Goal: Check status: Check status

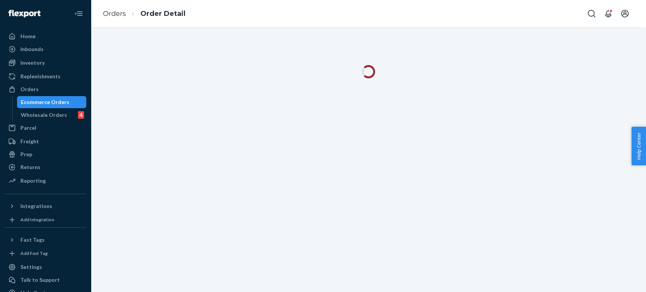
click at [111, 18] on li "Orders" at bounding box center [114, 14] width 23 height 10
click at [115, 16] on link "Orders" at bounding box center [114, 13] width 23 height 8
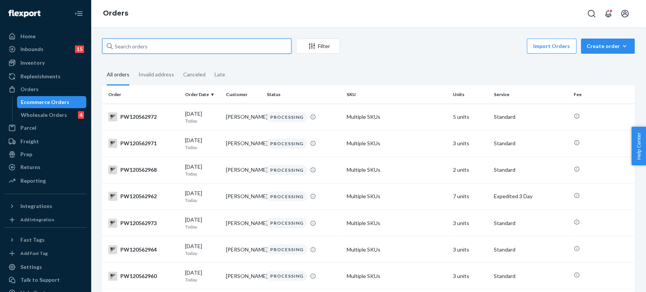
click at [167, 51] on input "text" at bounding box center [196, 46] width 189 height 15
paste input "[PERSON_NAME]"
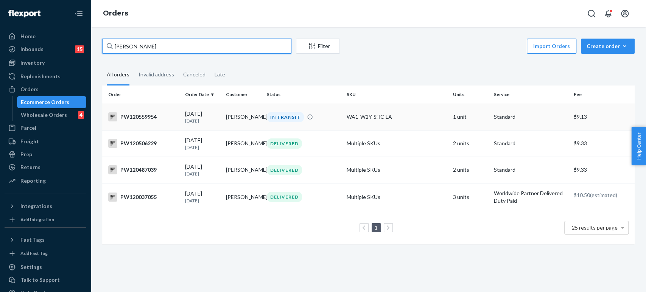
type input "[PERSON_NAME]"
click at [230, 118] on td "[PERSON_NAME]" at bounding box center [243, 117] width 41 height 26
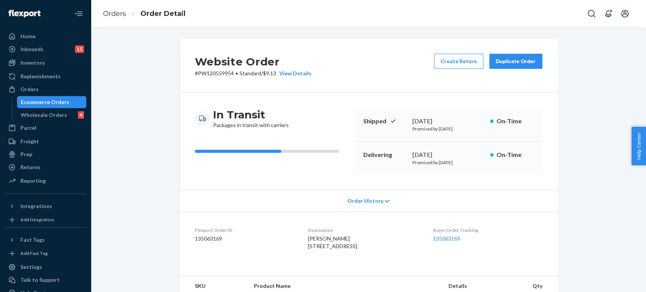
click at [218, 74] on p "# PW120559954 • Standard / $9.13 View Details" at bounding box center [253, 74] width 117 height 8
copy p "PW120559954"
click at [110, 14] on link "Orders" at bounding box center [114, 13] width 23 height 8
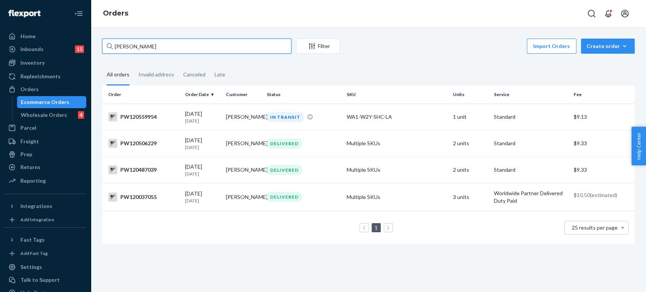
click at [151, 50] on input "[PERSON_NAME]" at bounding box center [196, 46] width 189 height 15
paste input "PW120530507"
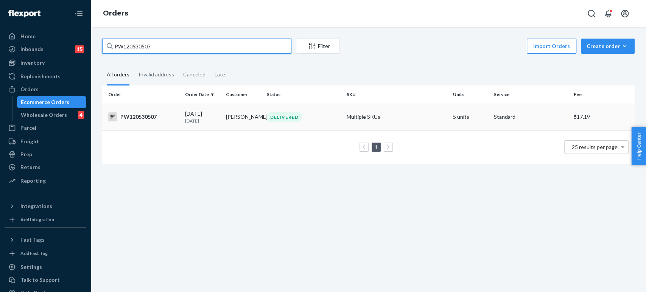
type input "PW120530507"
click at [203, 118] on p "[DATE]" at bounding box center [202, 121] width 35 height 6
